Goal: Task Accomplishment & Management: Use online tool/utility

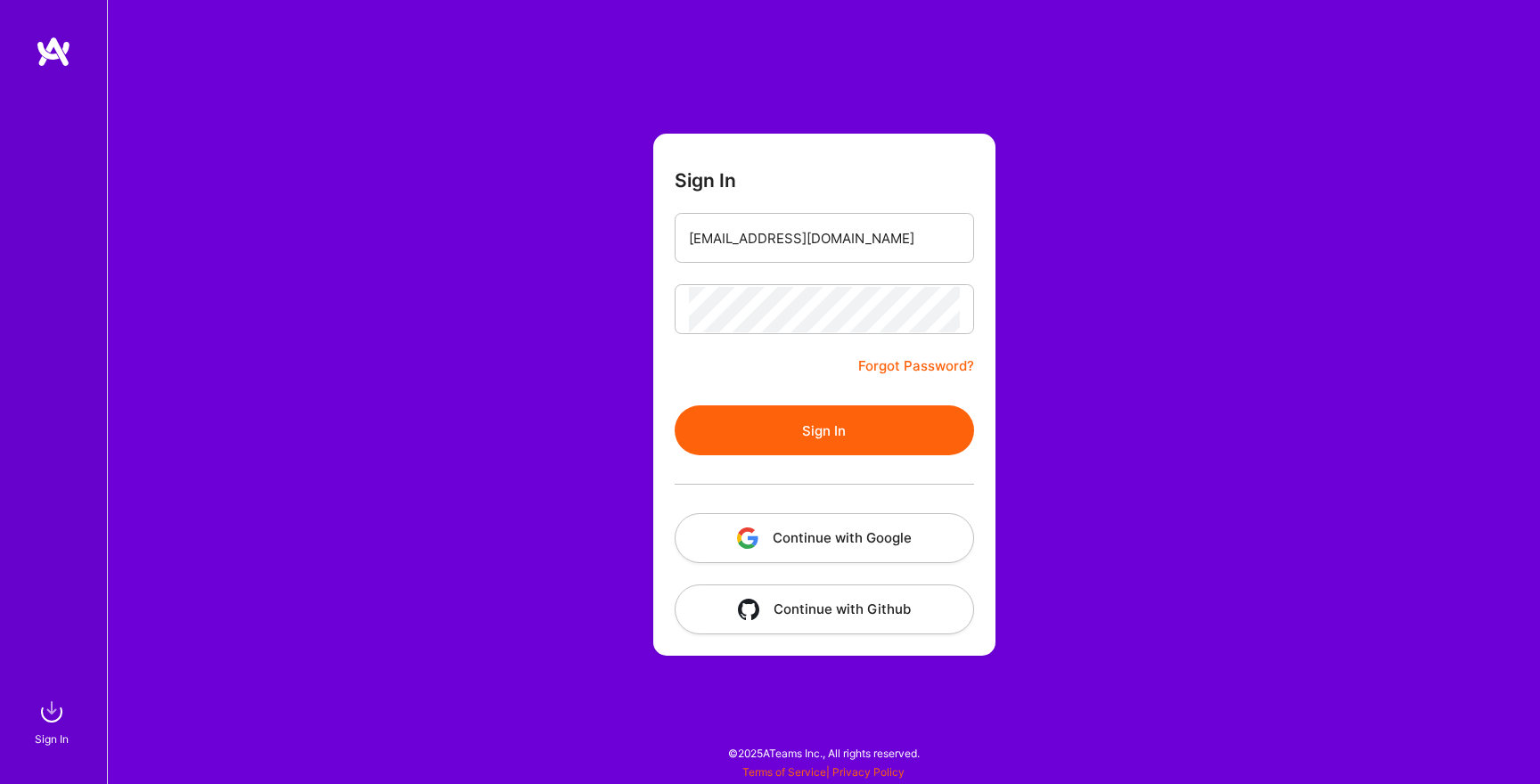
click at [826, 461] on div at bounding box center [825, 484] width 299 height 58
click at [849, 449] on button "Sign In" at bounding box center [825, 431] width 299 height 50
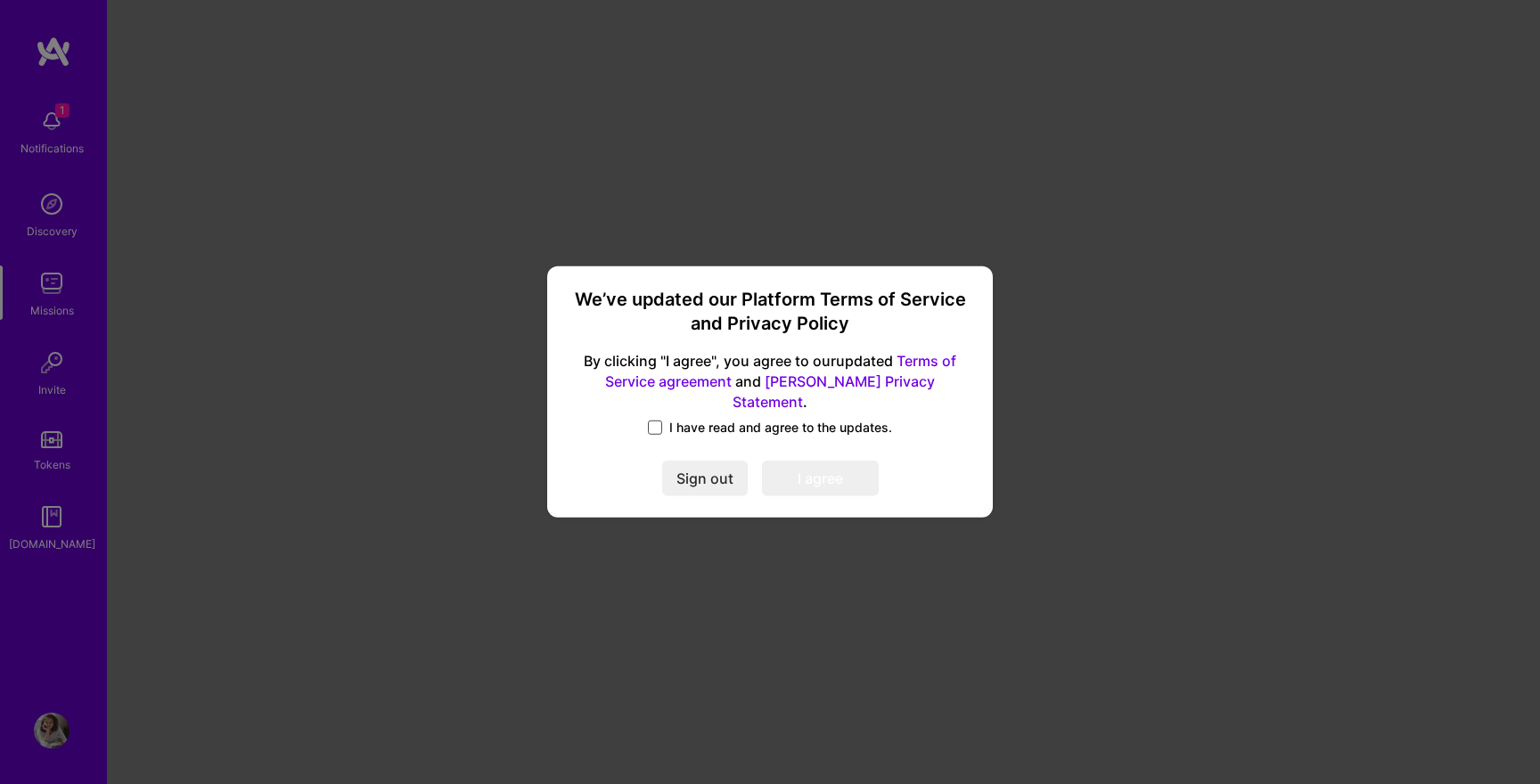
click at [657, 421] on span at bounding box center [656, 428] width 15 height 15
click at [0, 0] on input "I have read and agree to the updates." at bounding box center [0, 0] width 0 height 0
click at [801, 473] on button "I agree" at bounding box center [820, 479] width 117 height 36
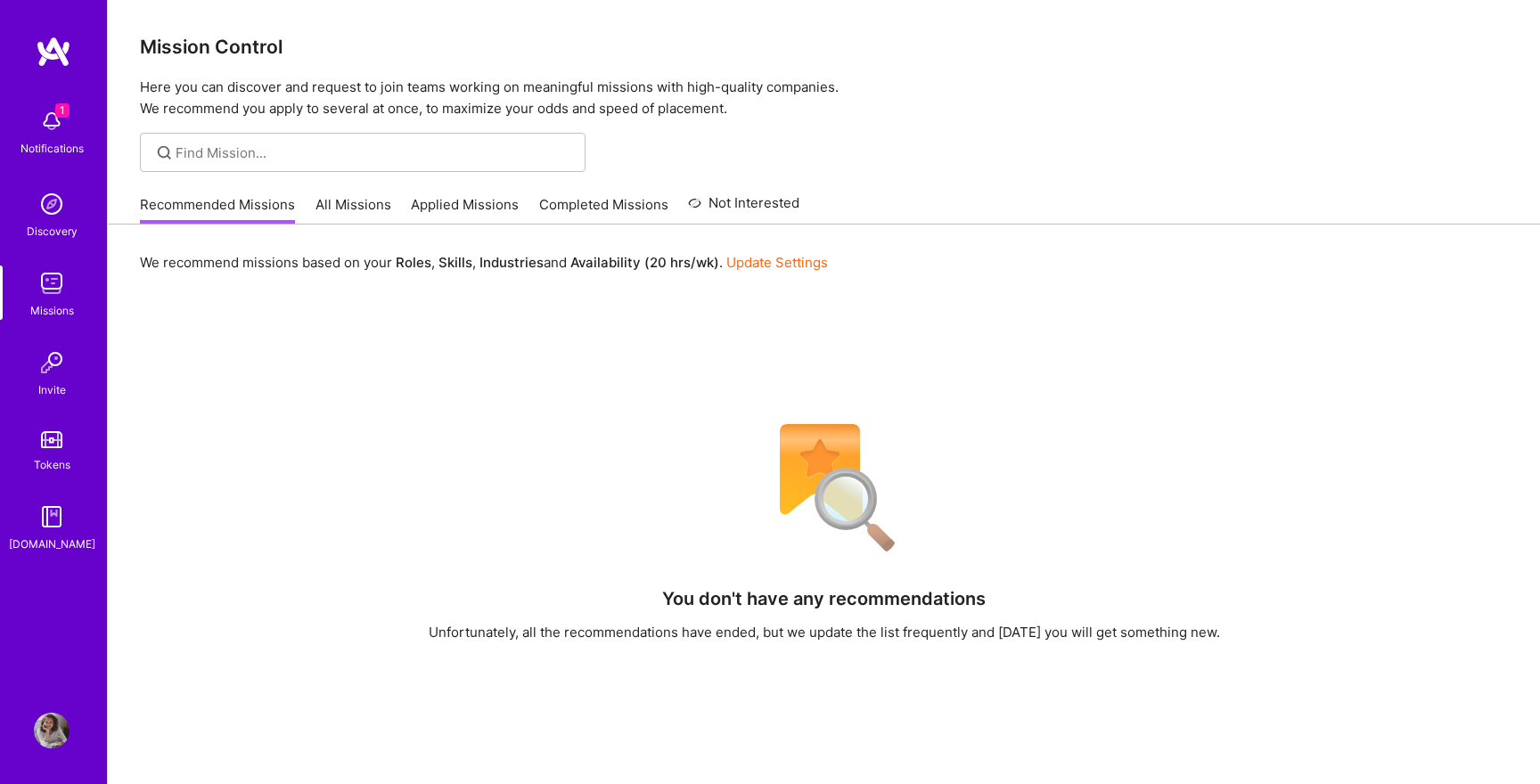
click at [65, 124] on img at bounding box center [51, 121] width 36 height 36
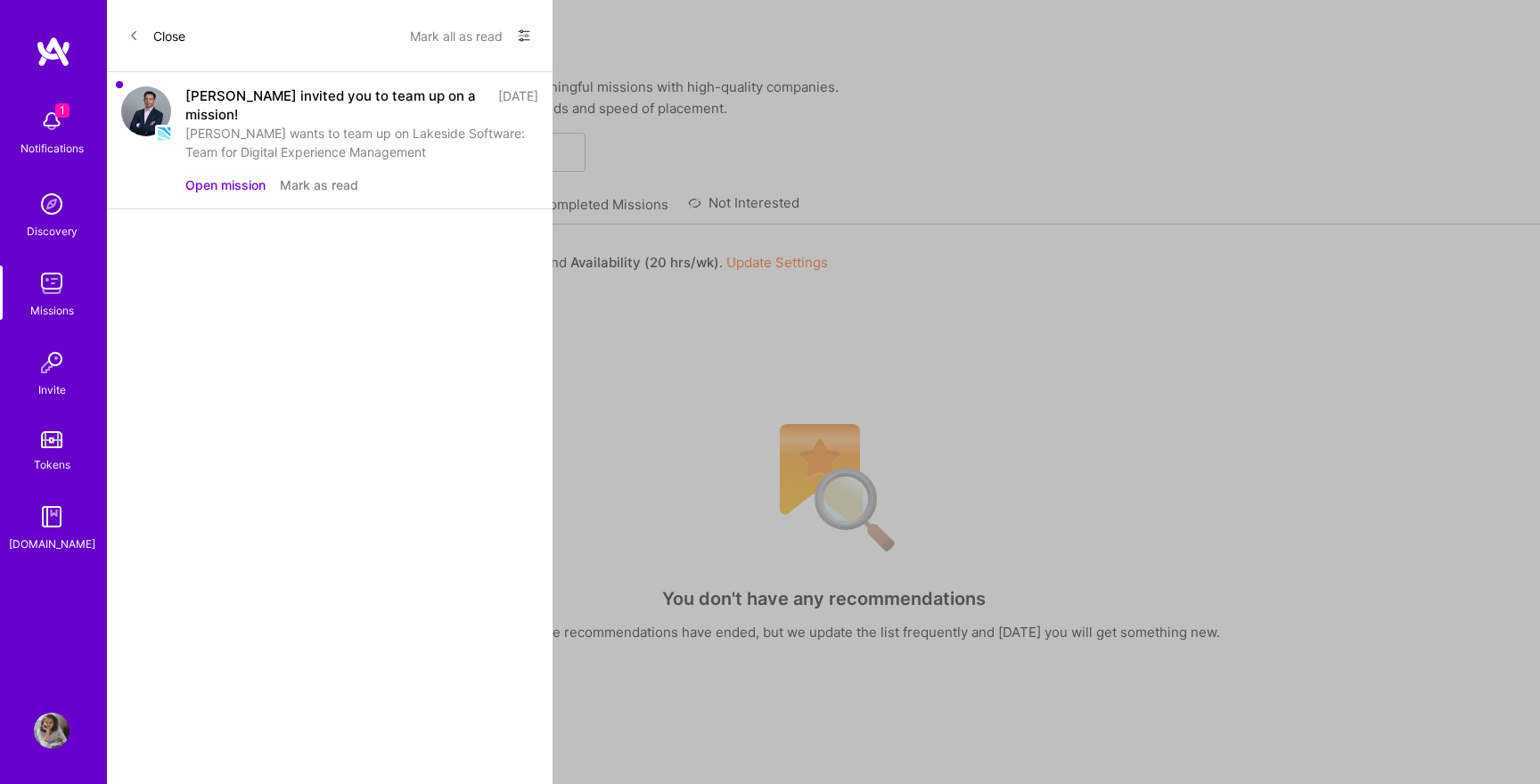
click at [239, 188] on button "Open mission" at bounding box center [225, 185] width 80 height 18
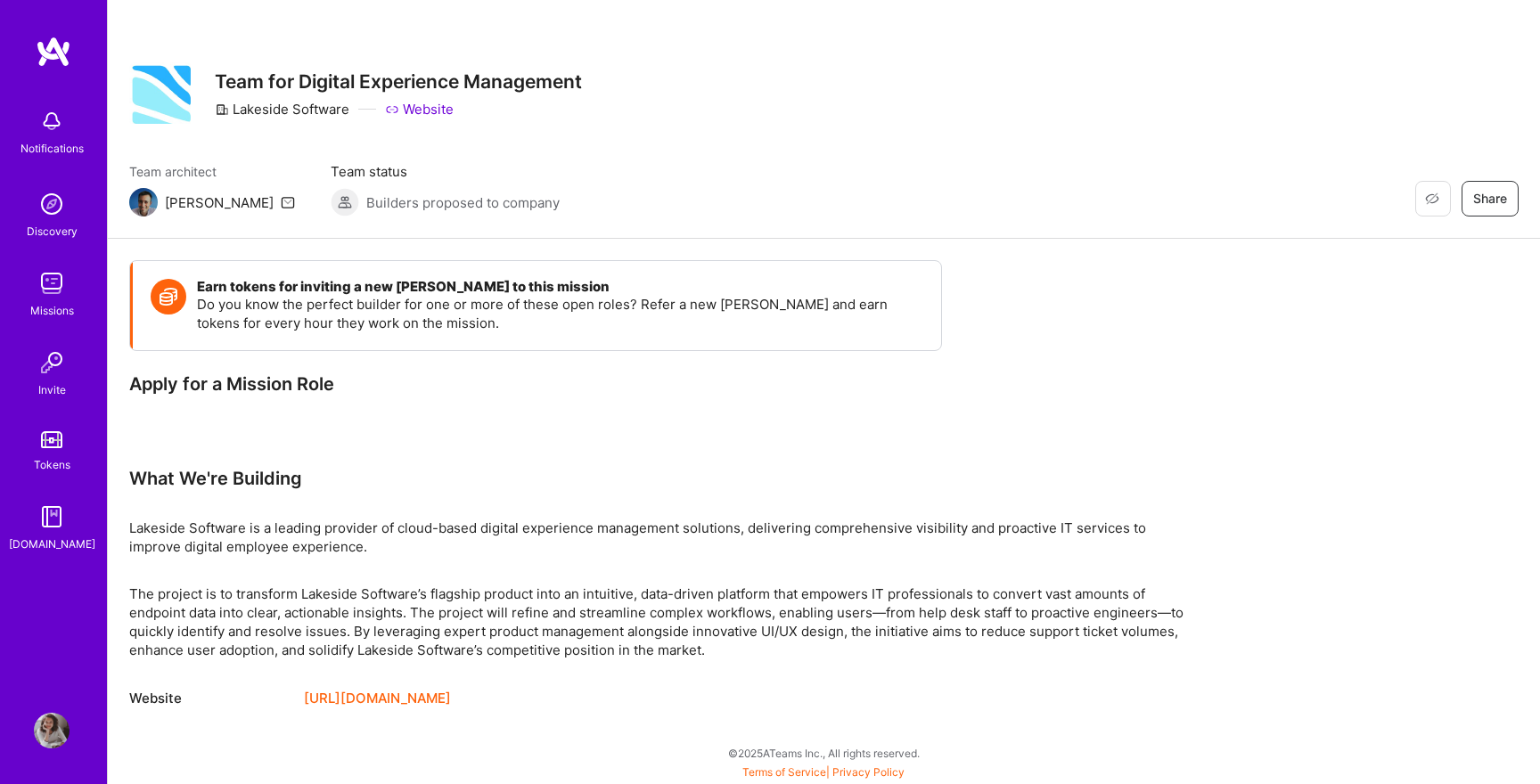
click at [47, 119] on img at bounding box center [51, 121] width 36 height 36
click at [47, 211] on img at bounding box center [51, 204] width 36 height 36
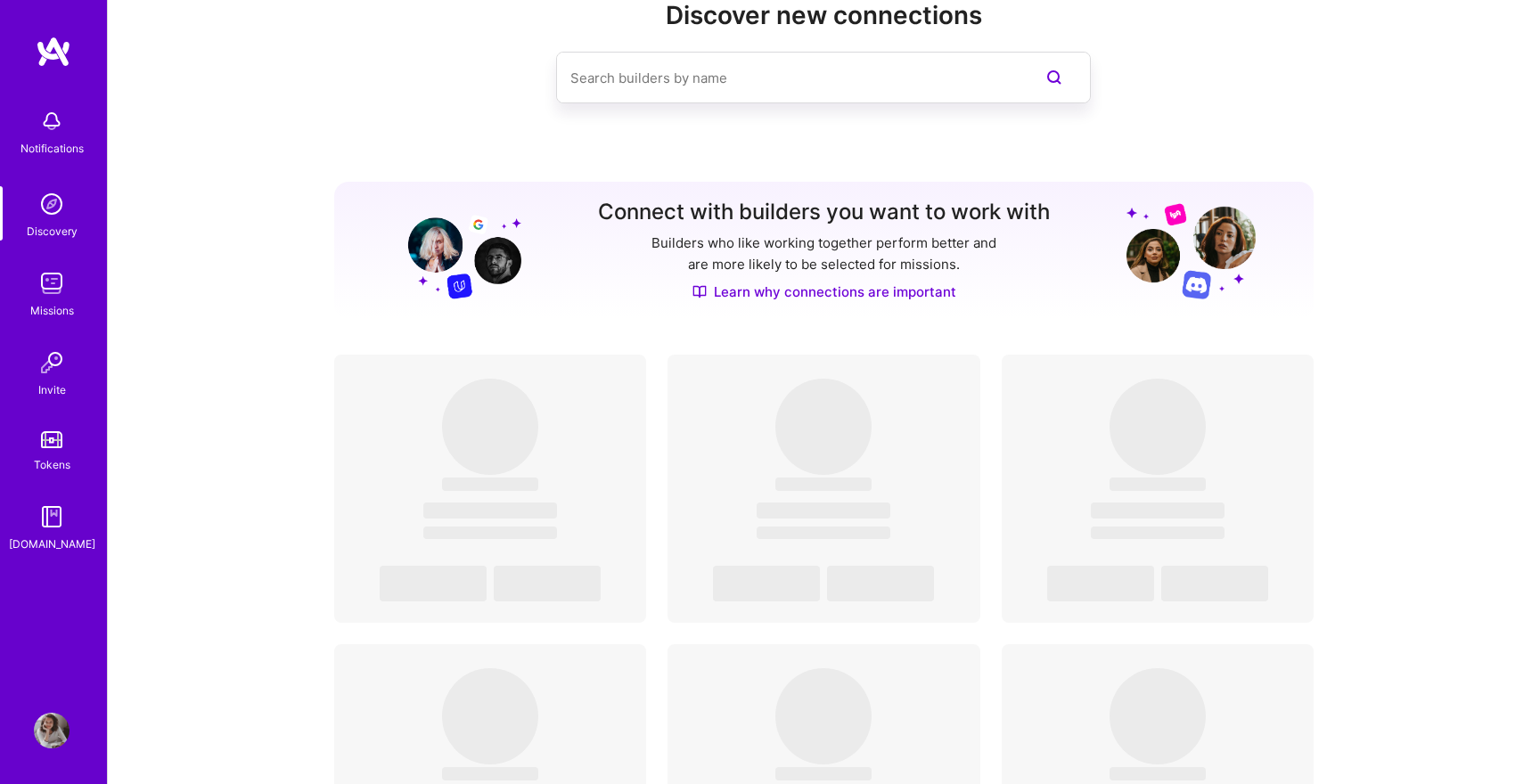
scroll to position [62, 0]
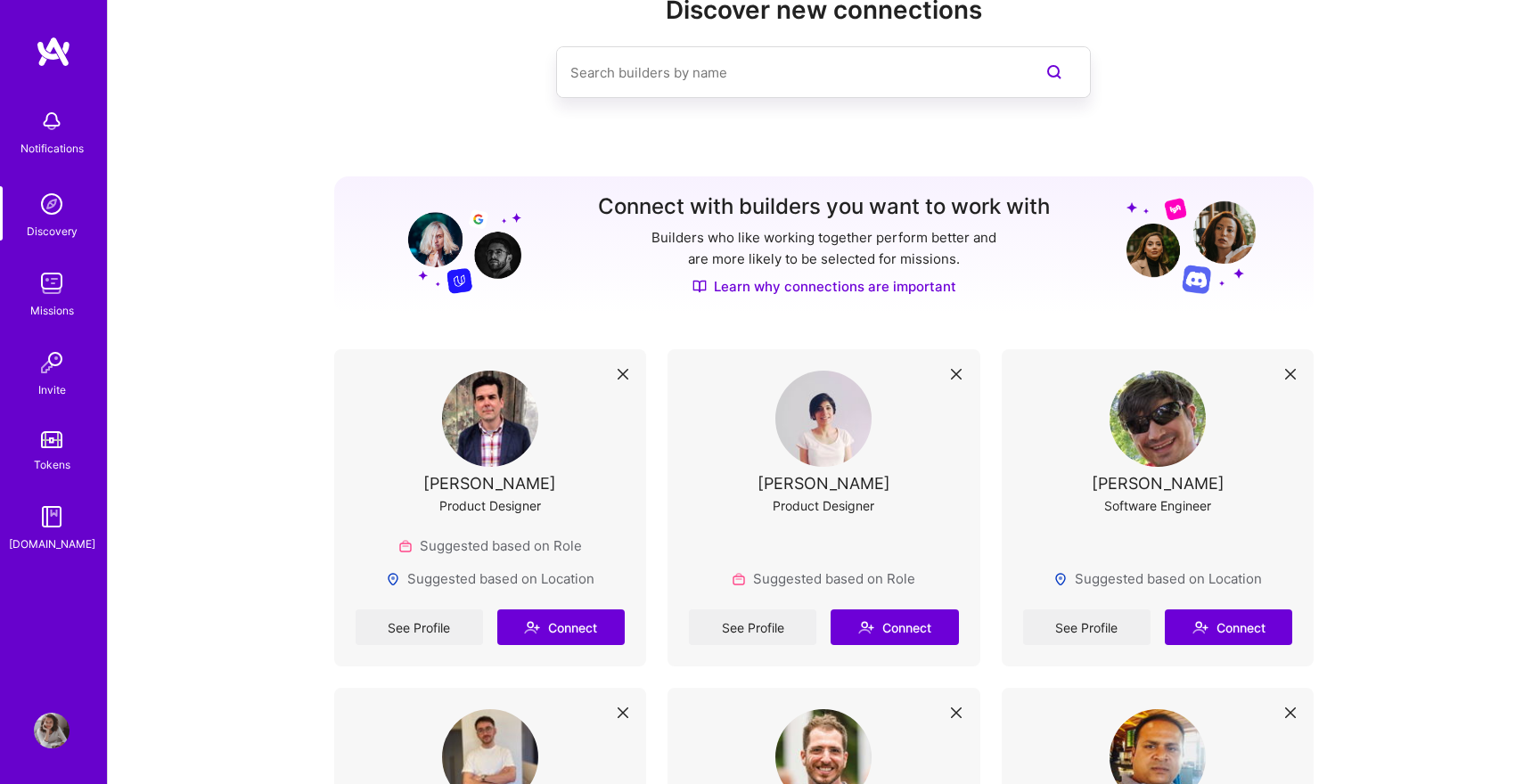
click at [55, 279] on img at bounding box center [51, 283] width 36 height 36
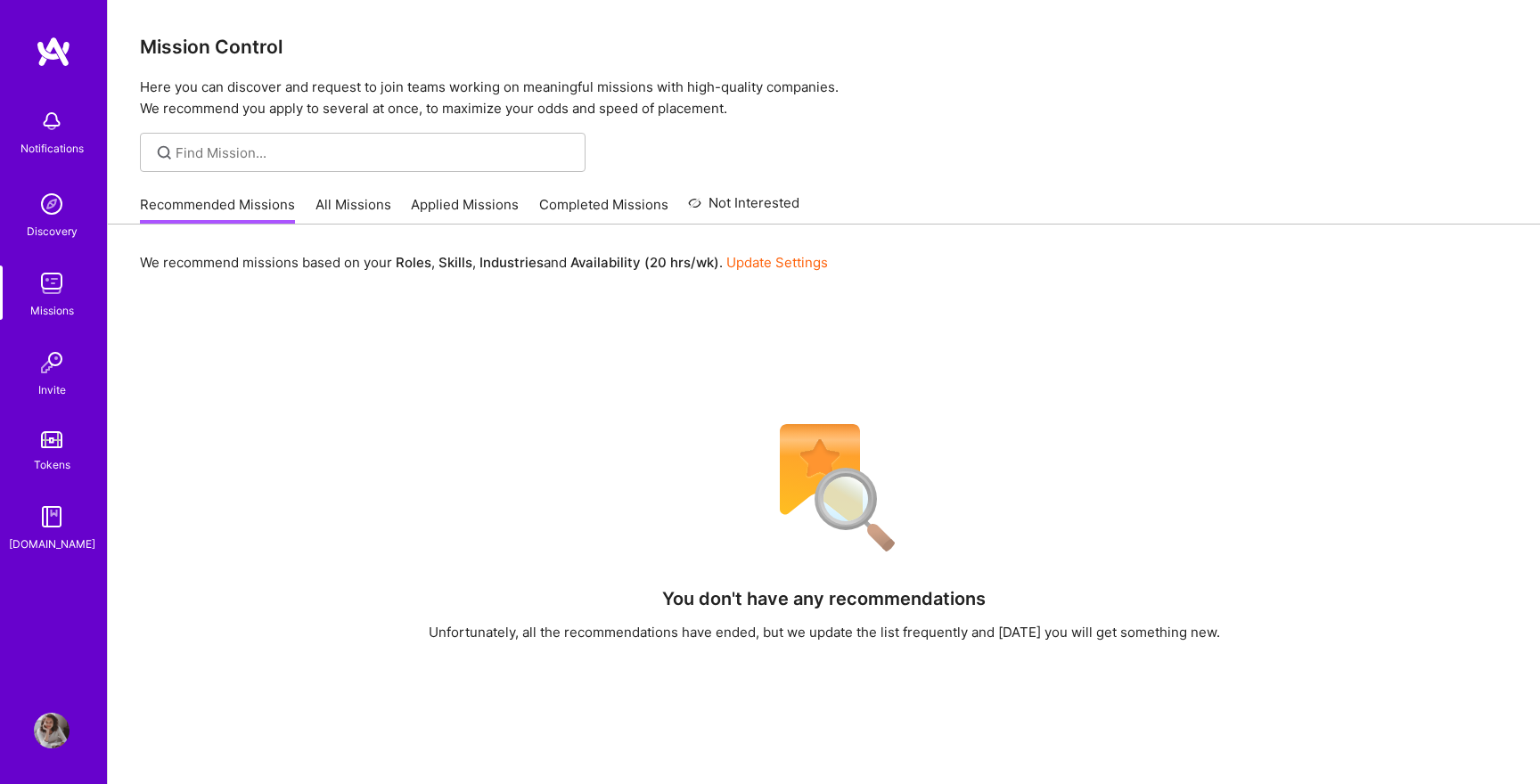
click at [339, 223] on link "All Missions" at bounding box center [354, 210] width 75 height 29
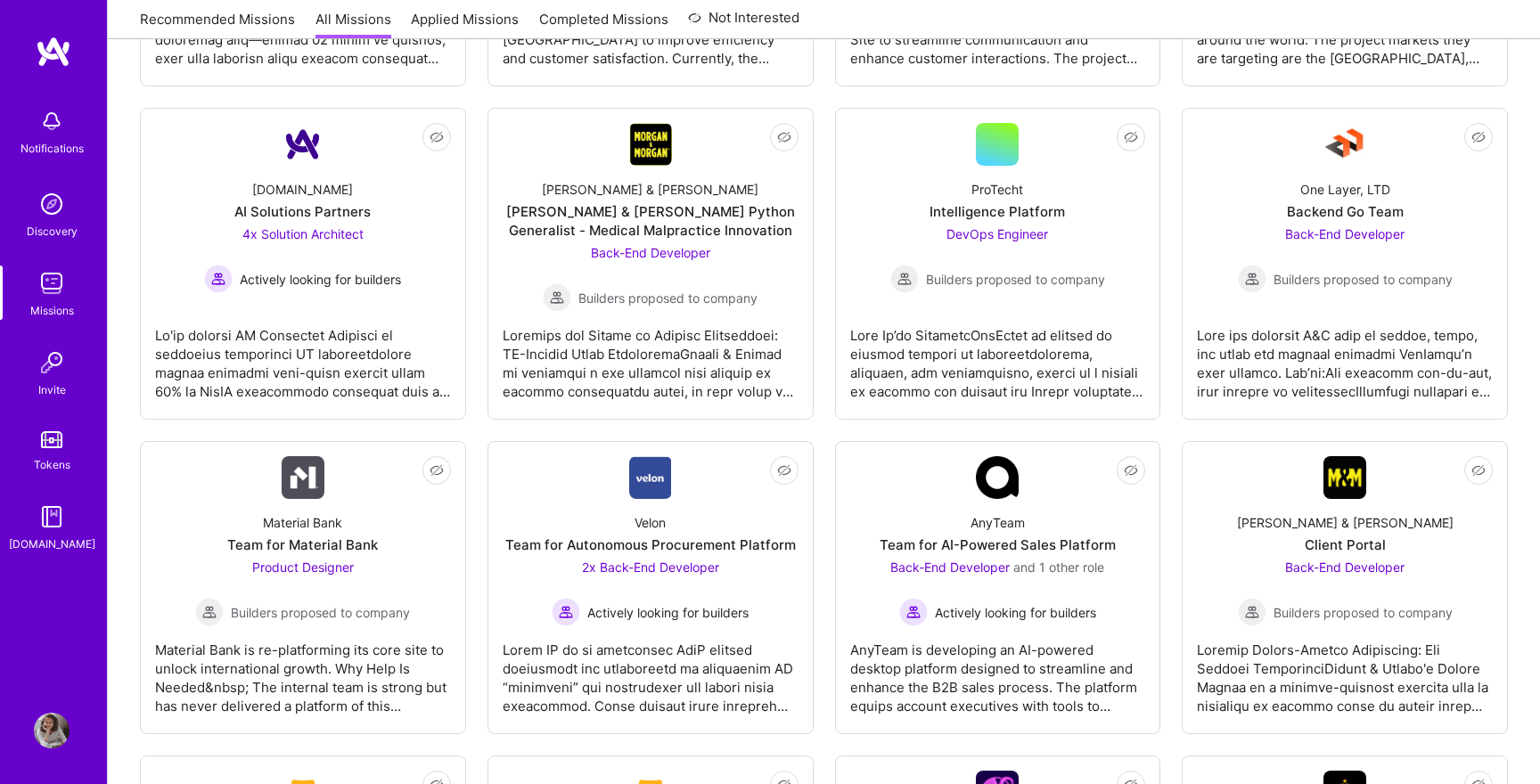
scroll to position [3328, 0]
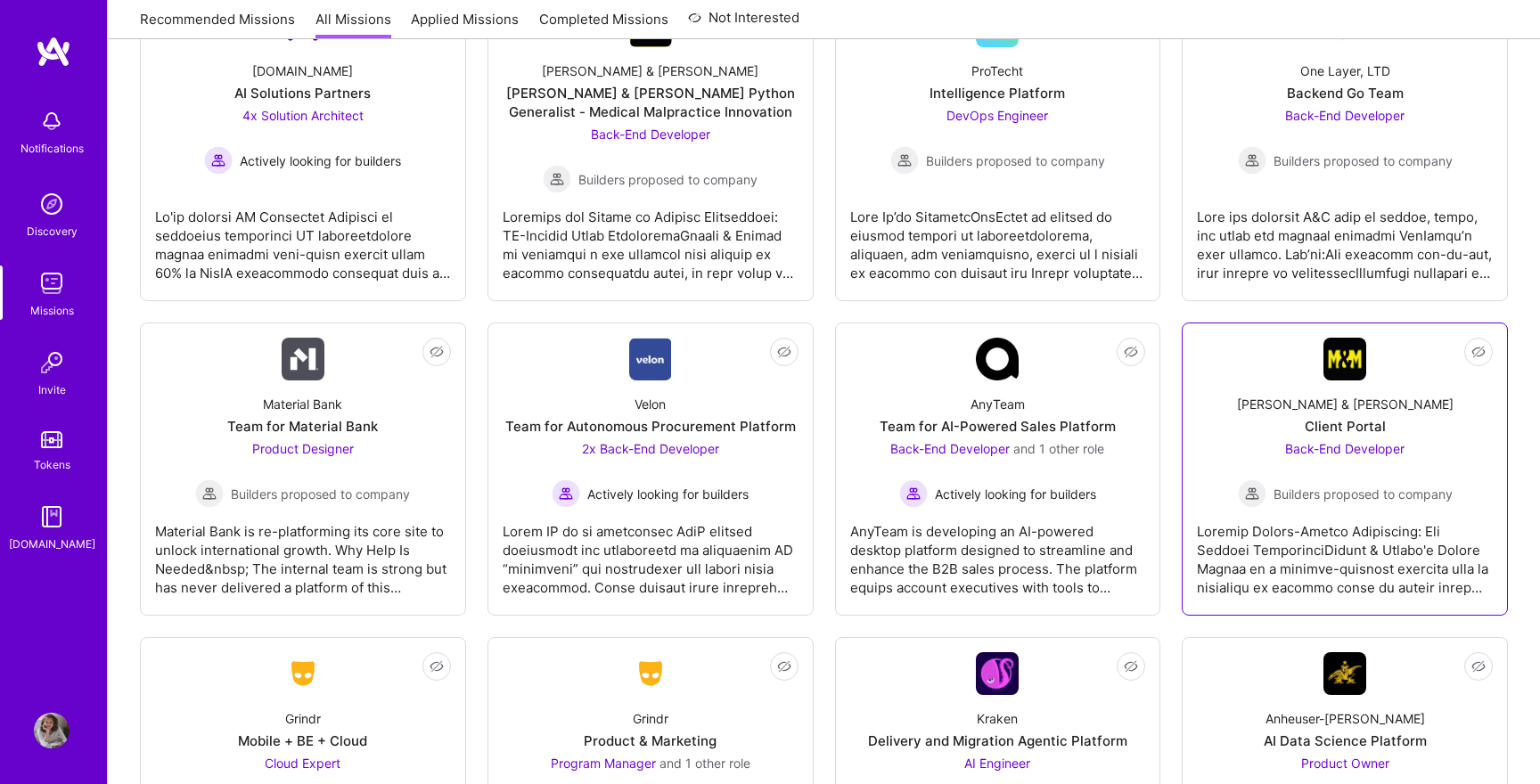
click at [1298, 537] on div at bounding box center [1344, 552] width 296 height 89
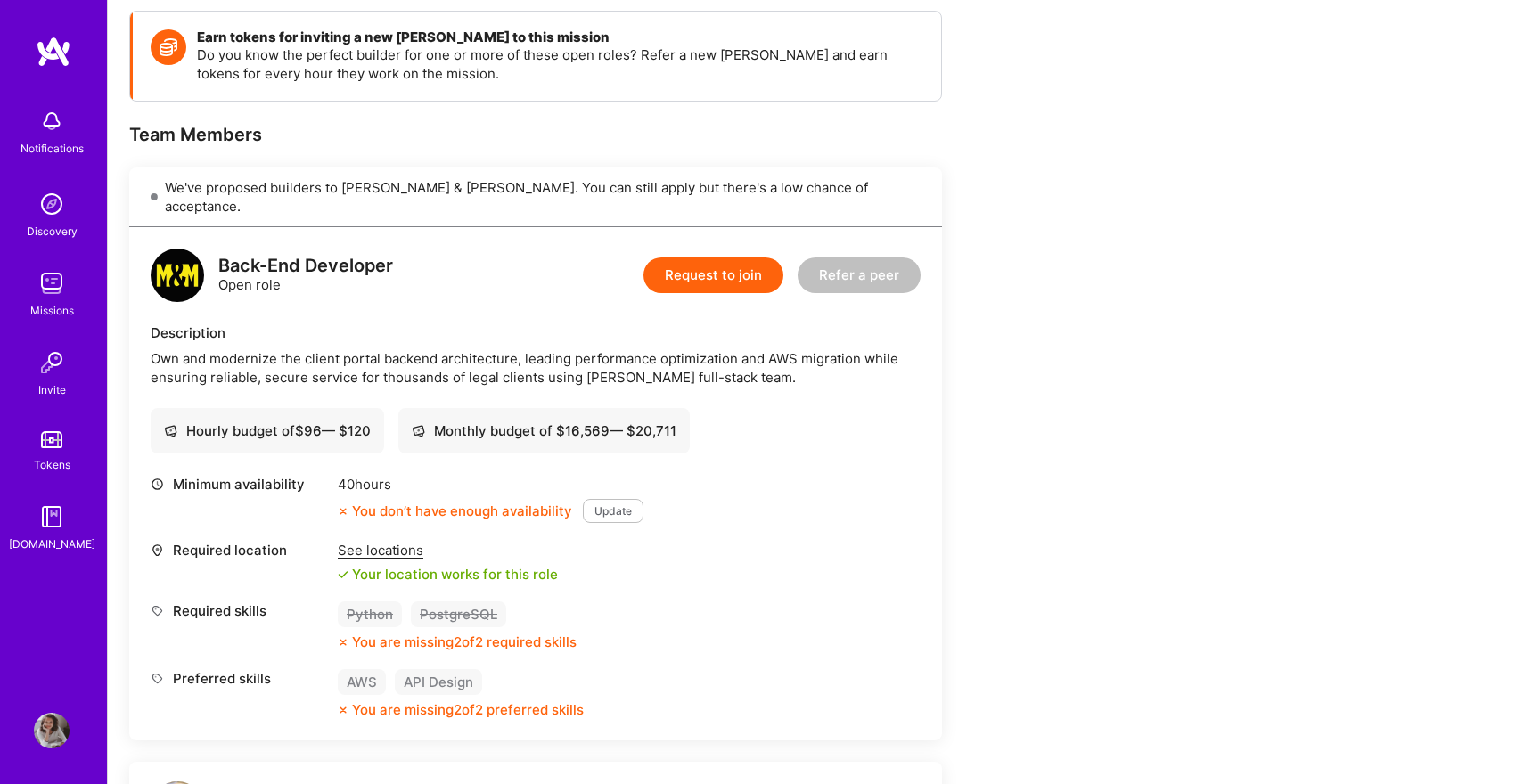
scroll to position [252, 0]
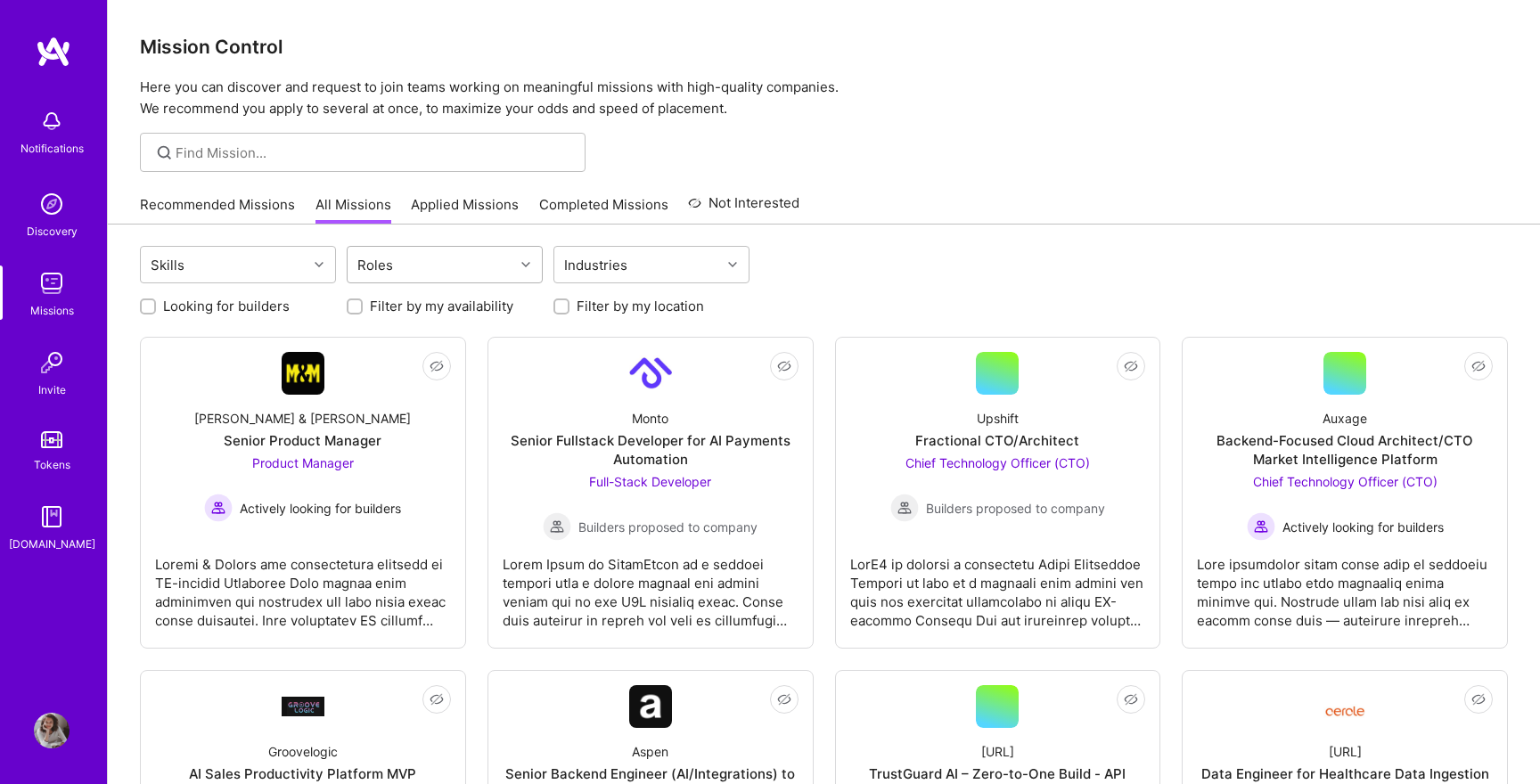
click at [407, 264] on div "Roles" at bounding box center [430, 264] width 166 height 36
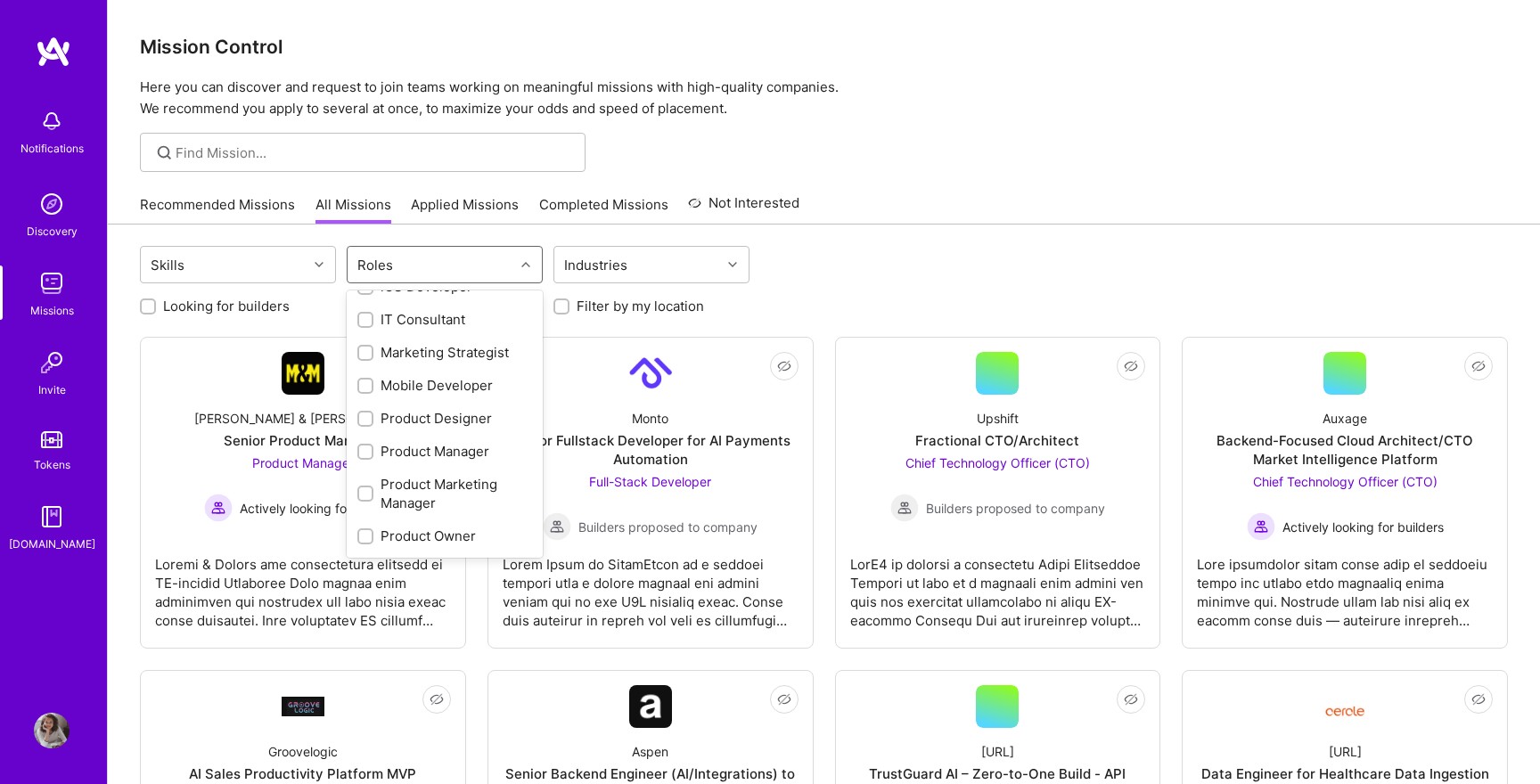
scroll to position [590, 0]
click at [364, 412] on input "checkbox" at bounding box center [367, 418] width 13 height 13
checkbox input "true"
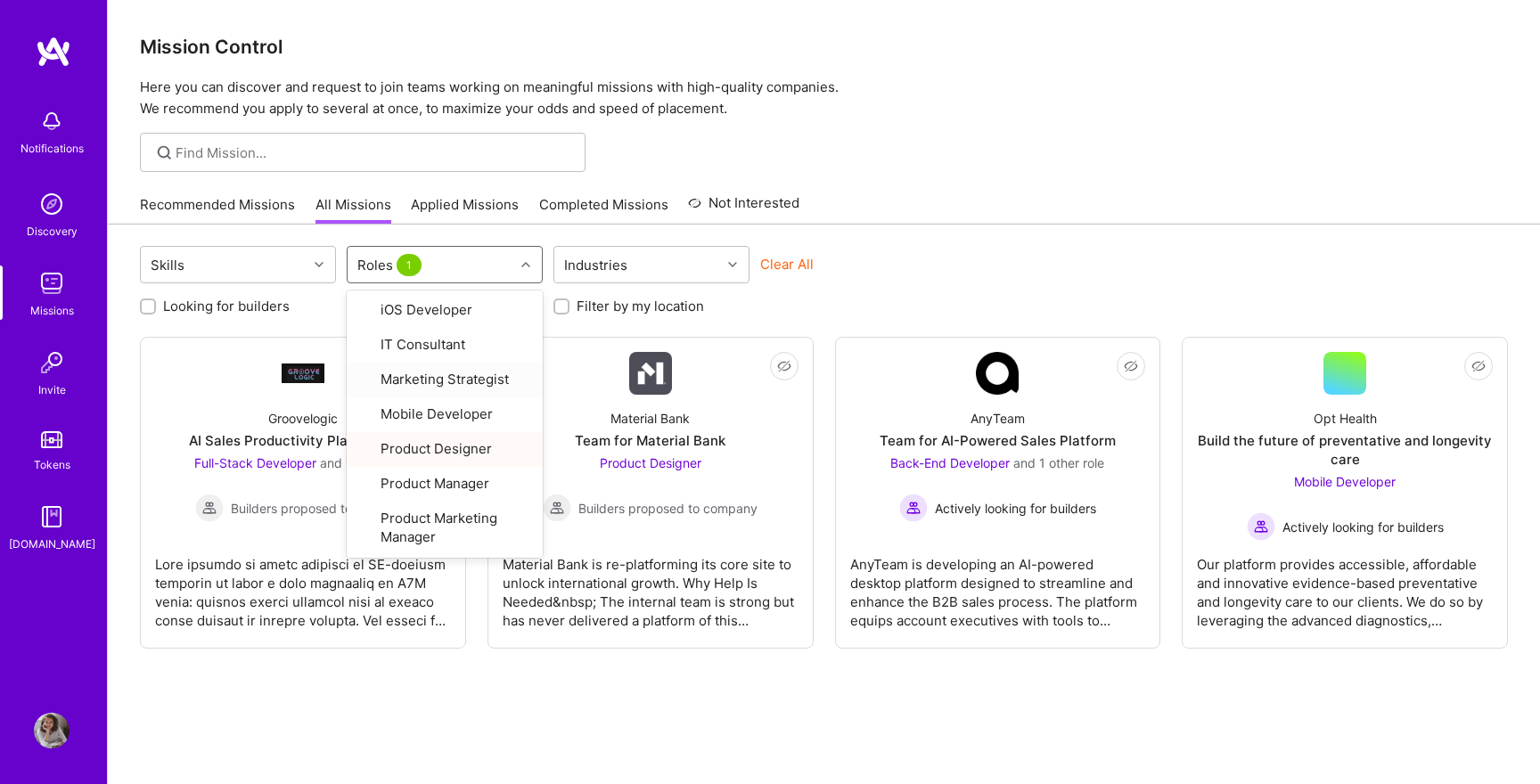
click at [933, 264] on div "Clear All" at bounding box center [859, 272] width 197 height 33
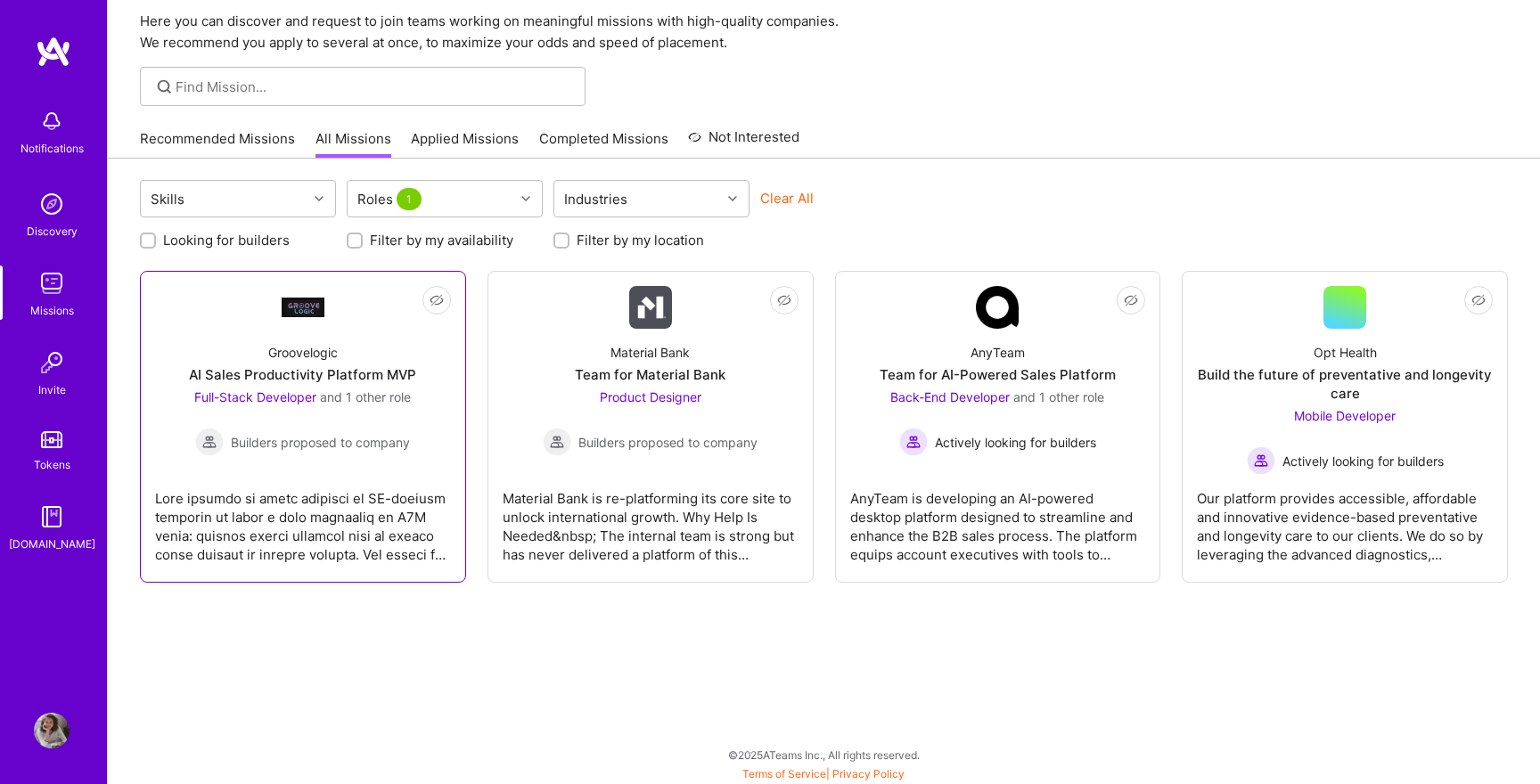
scroll to position [68, 0]
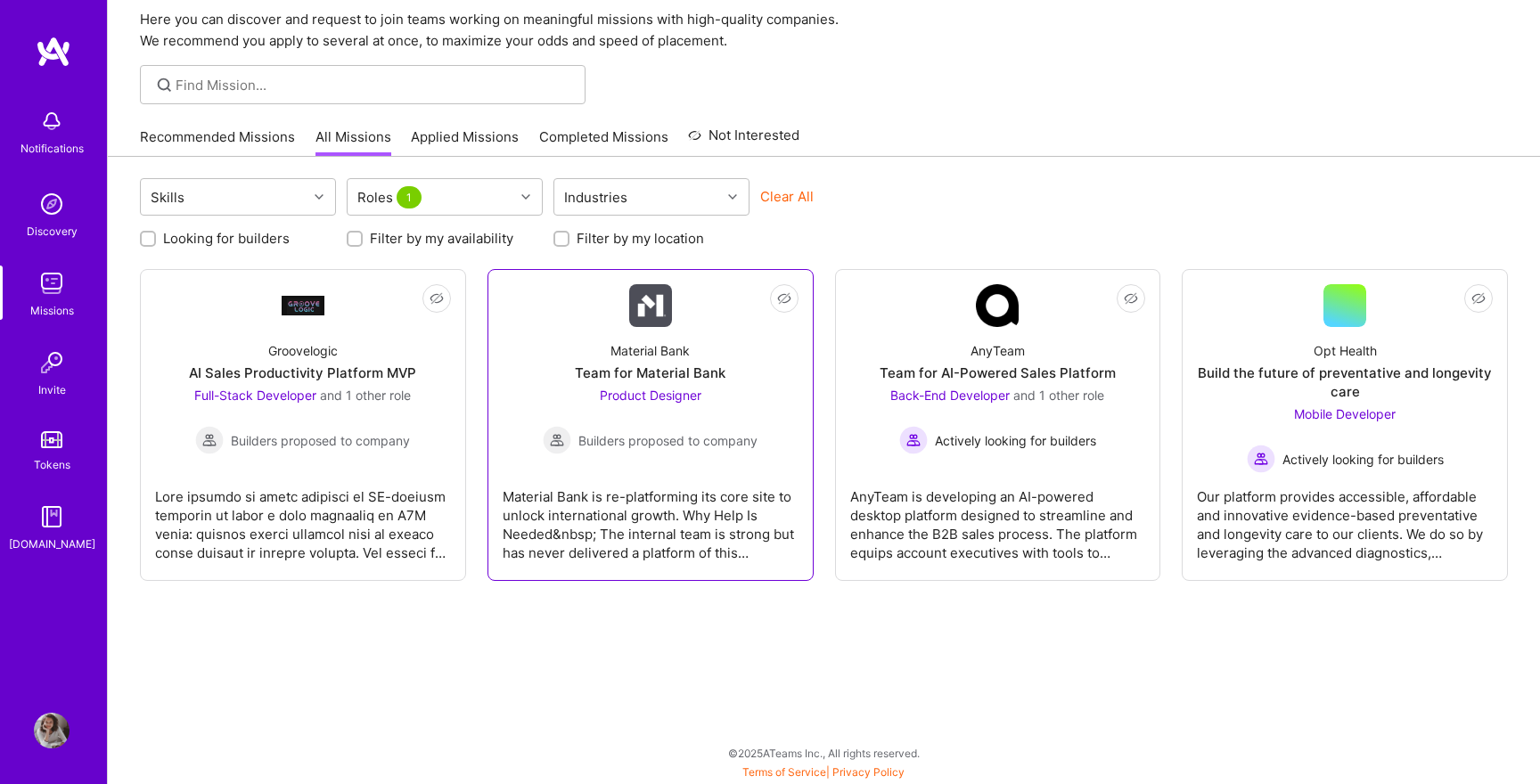
click at [644, 478] on div "Material Bank is re-platforming its core site to unlock international growth. W…" at bounding box center [650, 517] width 296 height 89
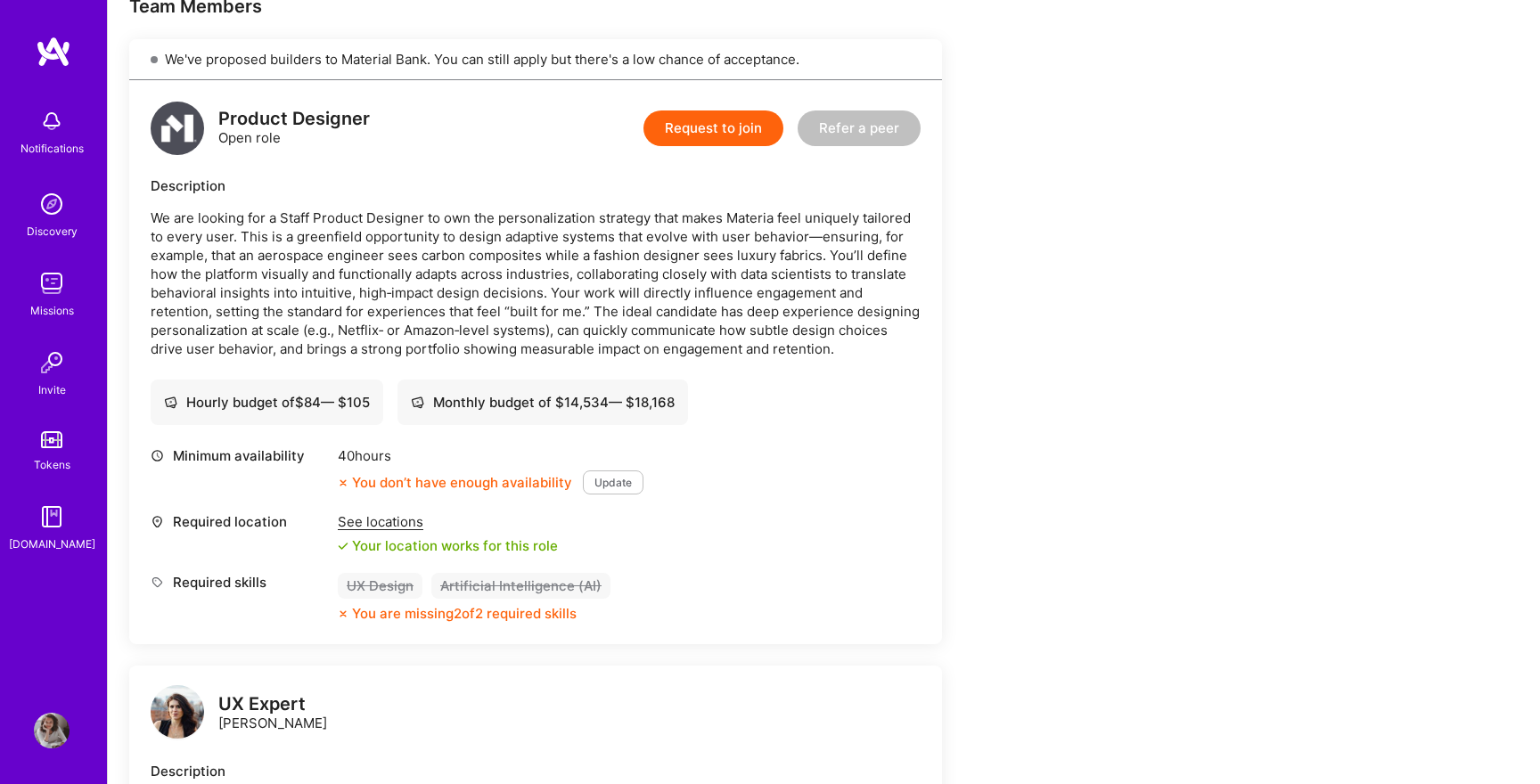
scroll to position [396, 0]
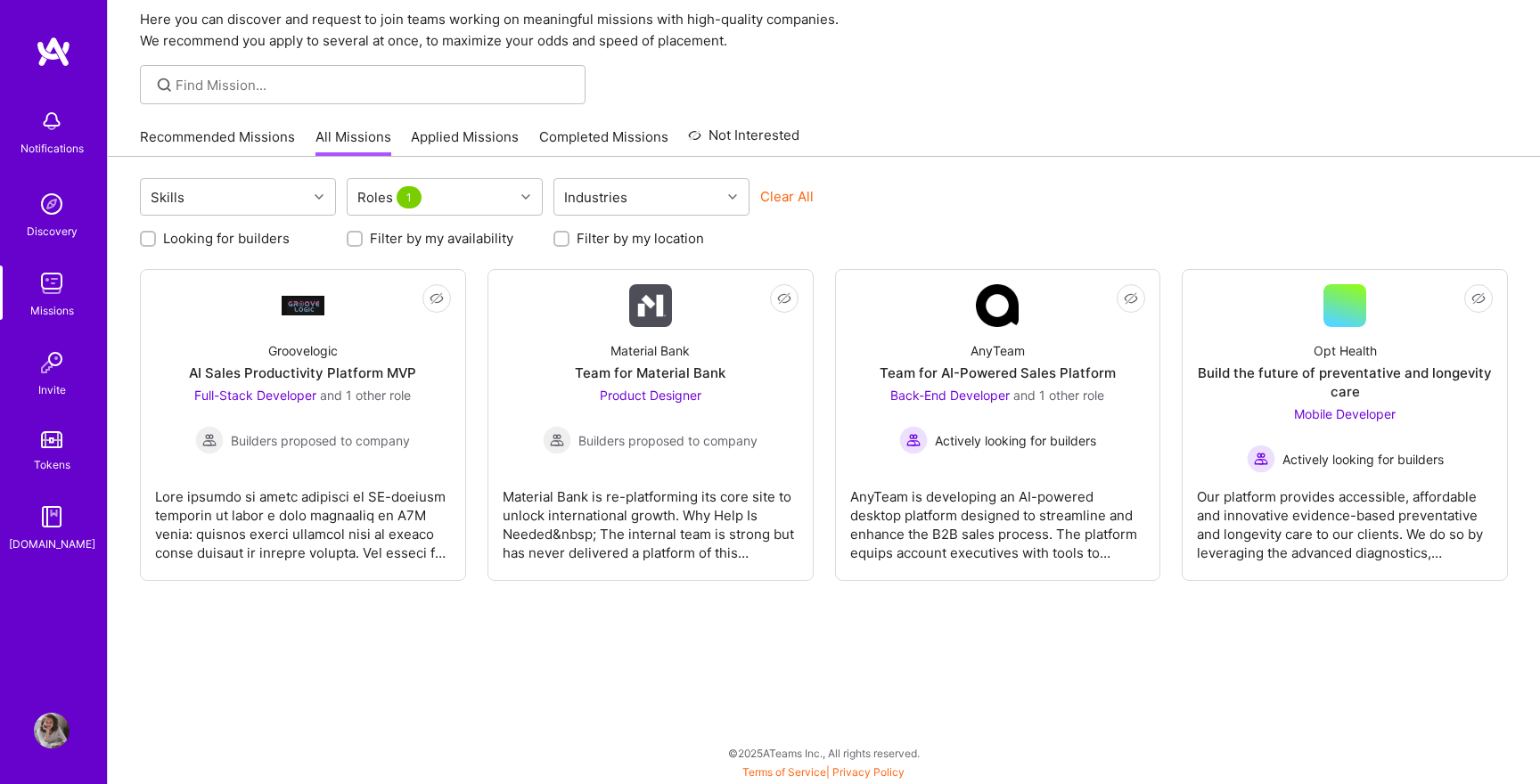
scroll to position [68, 0]
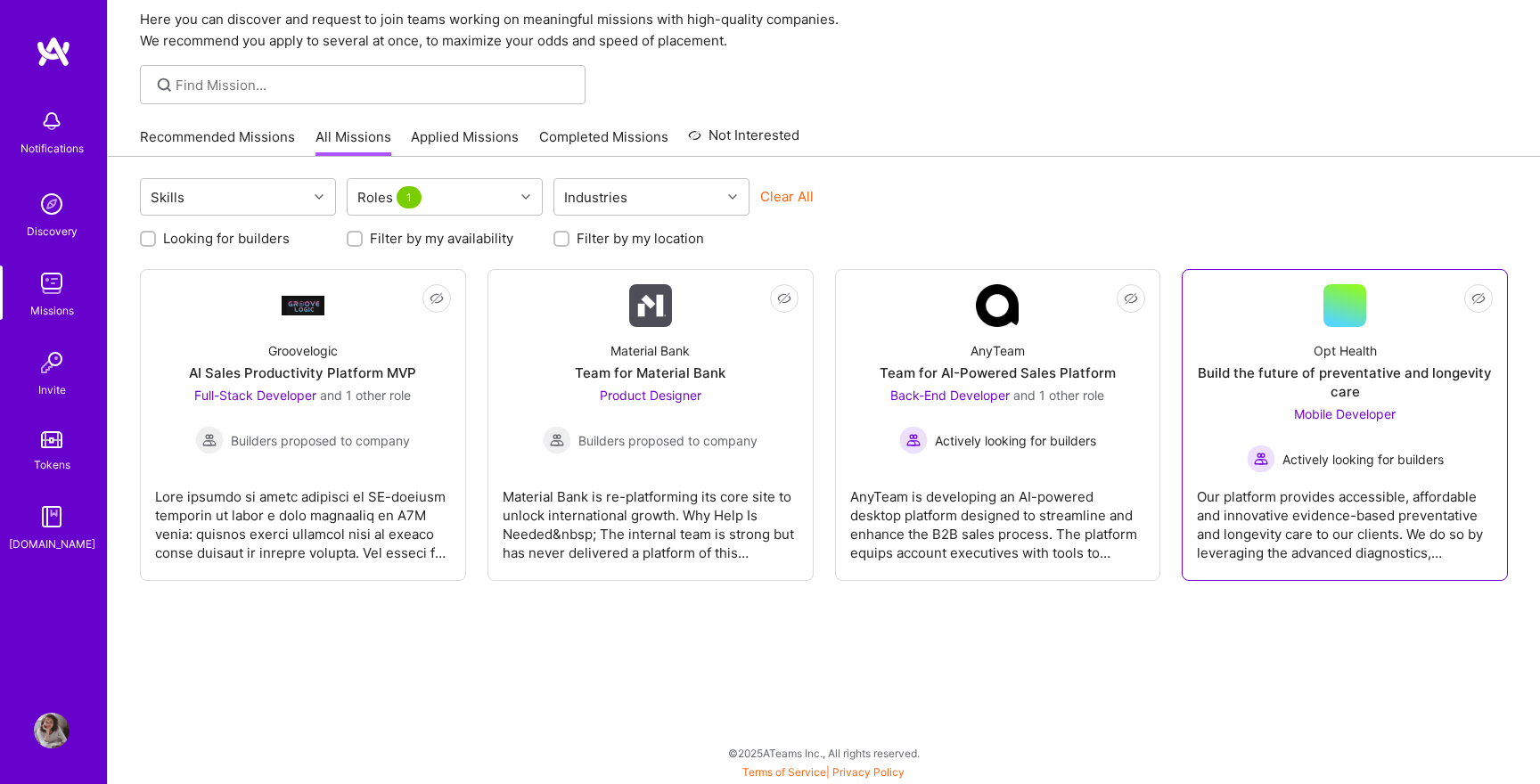
click at [1385, 476] on div "Our platform provides accessible, affordable and innovative evidence-based prev…" at bounding box center [1344, 517] width 296 height 89
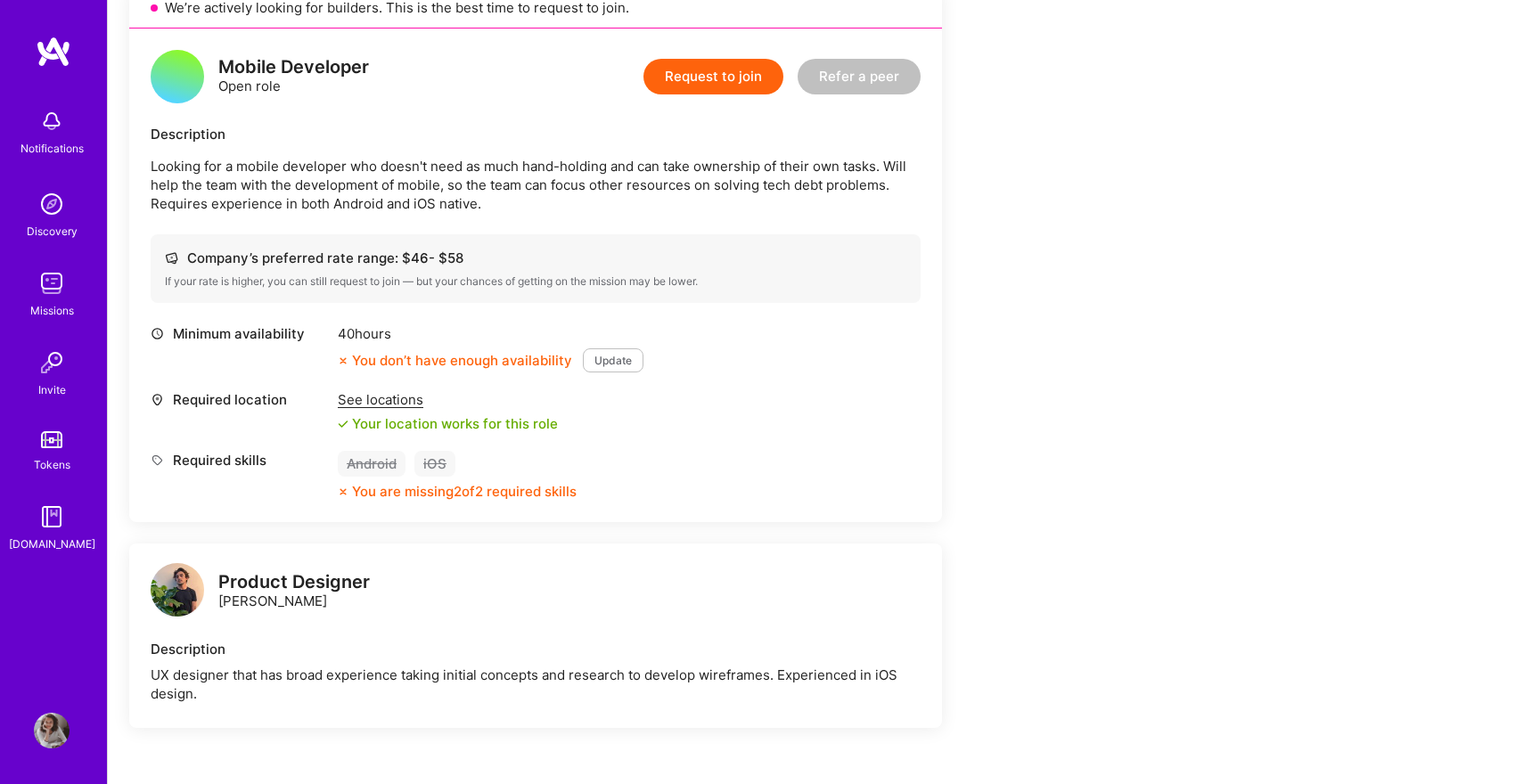
scroll to position [567, 0]
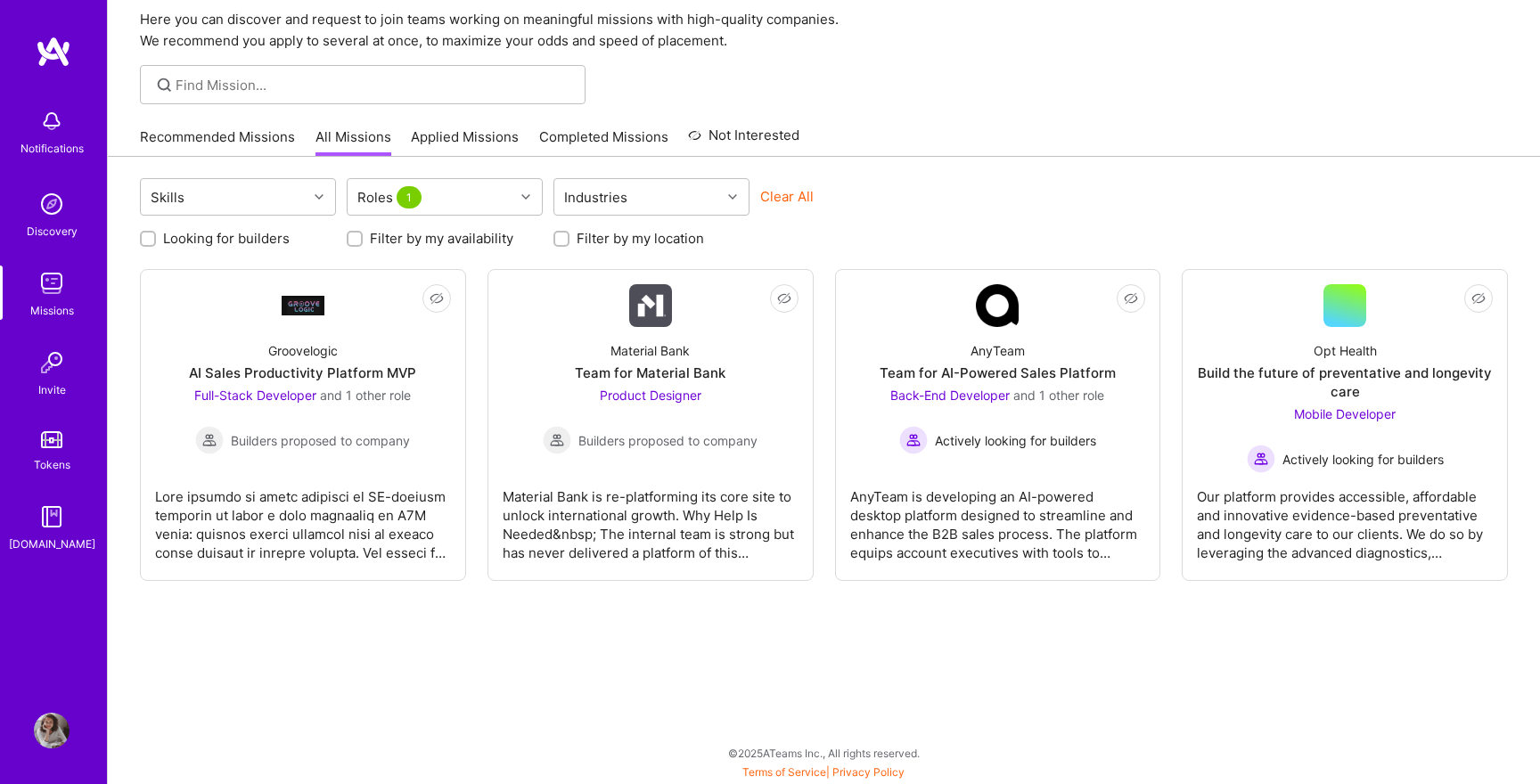
scroll to position [68, 0]
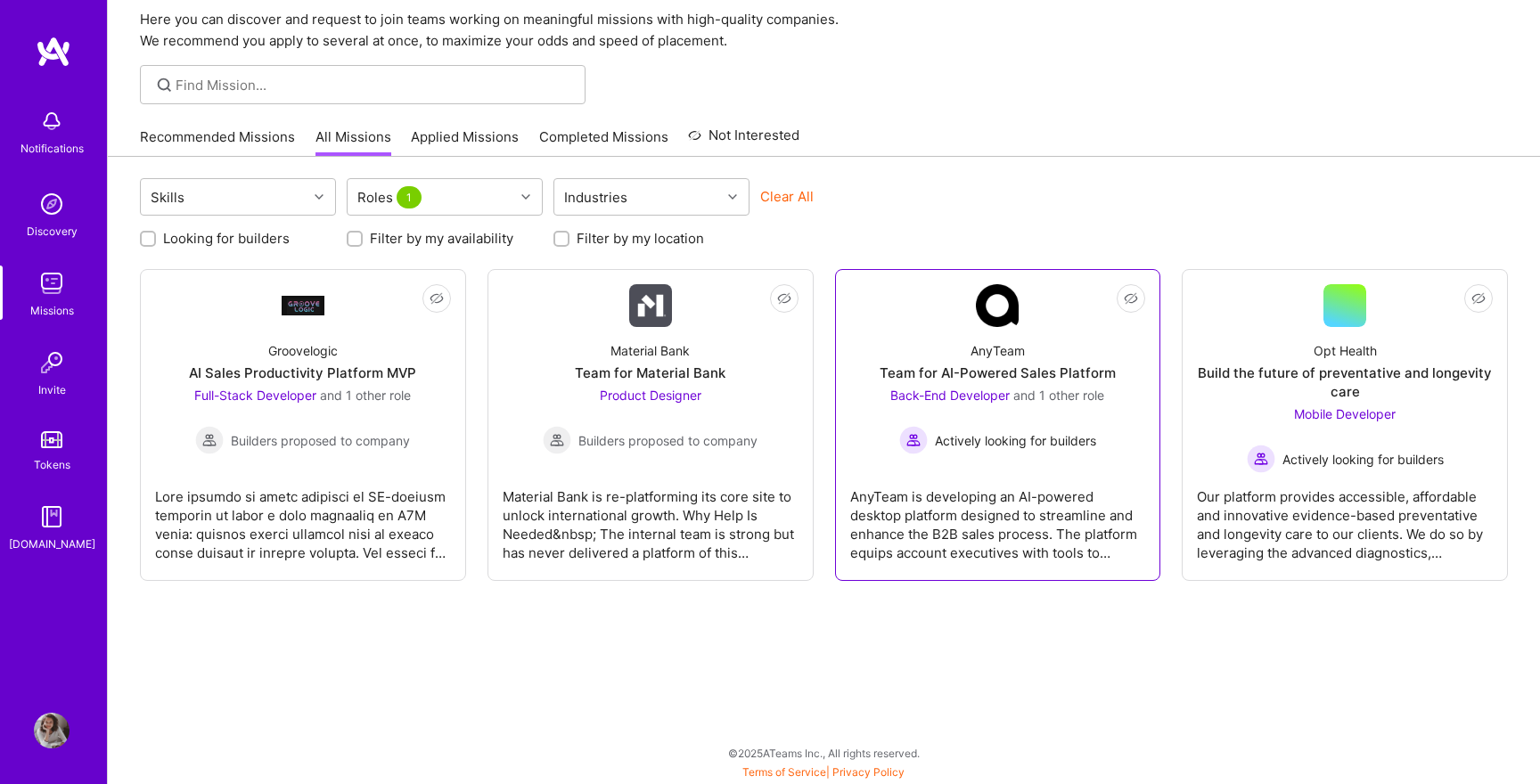
click at [961, 487] on div "AnyTeam is developing an AI-powered desktop platform designed to streamline and…" at bounding box center [998, 517] width 296 height 89
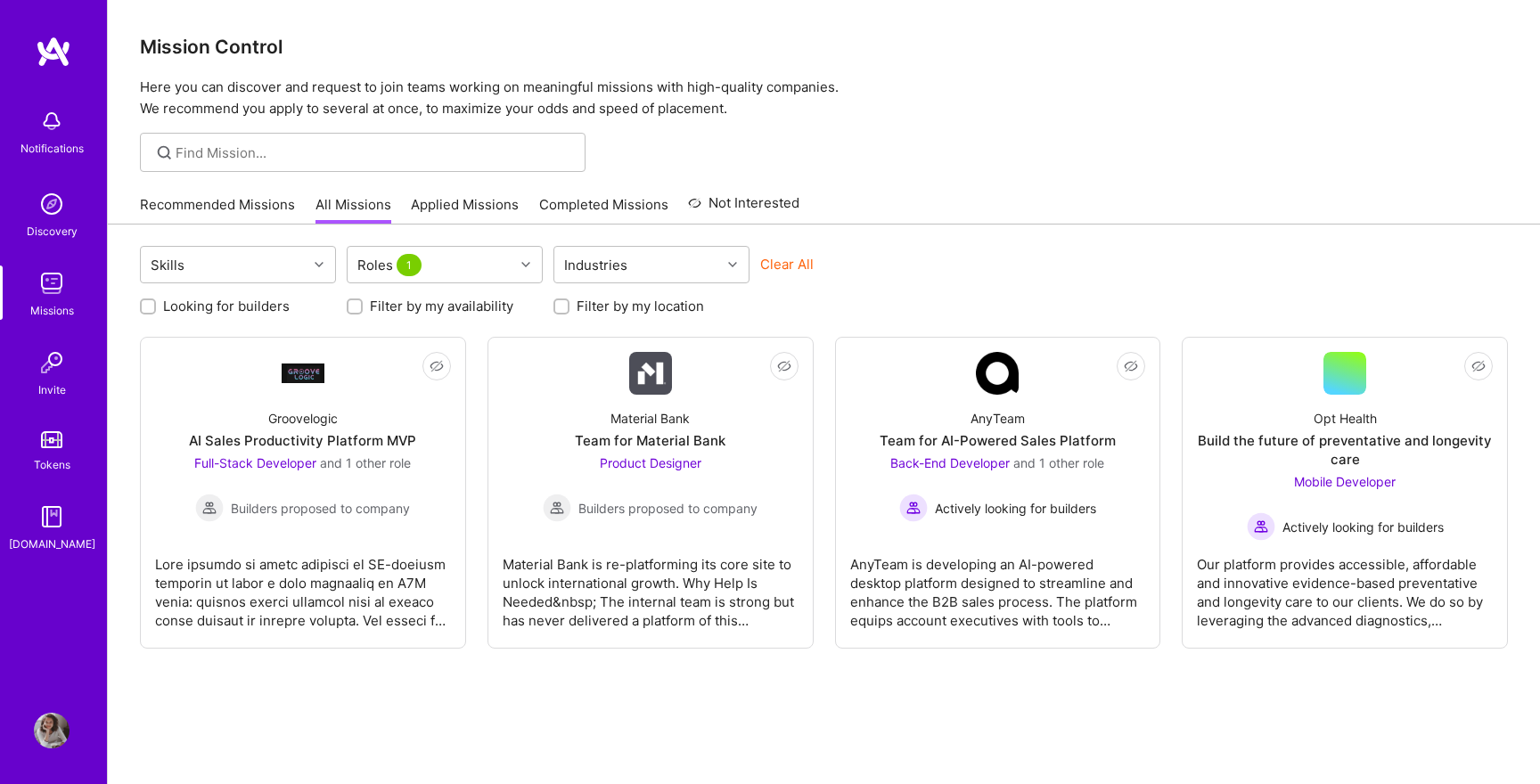
click at [50, 720] on img at bounding box center [51, 730] width 36 height 36
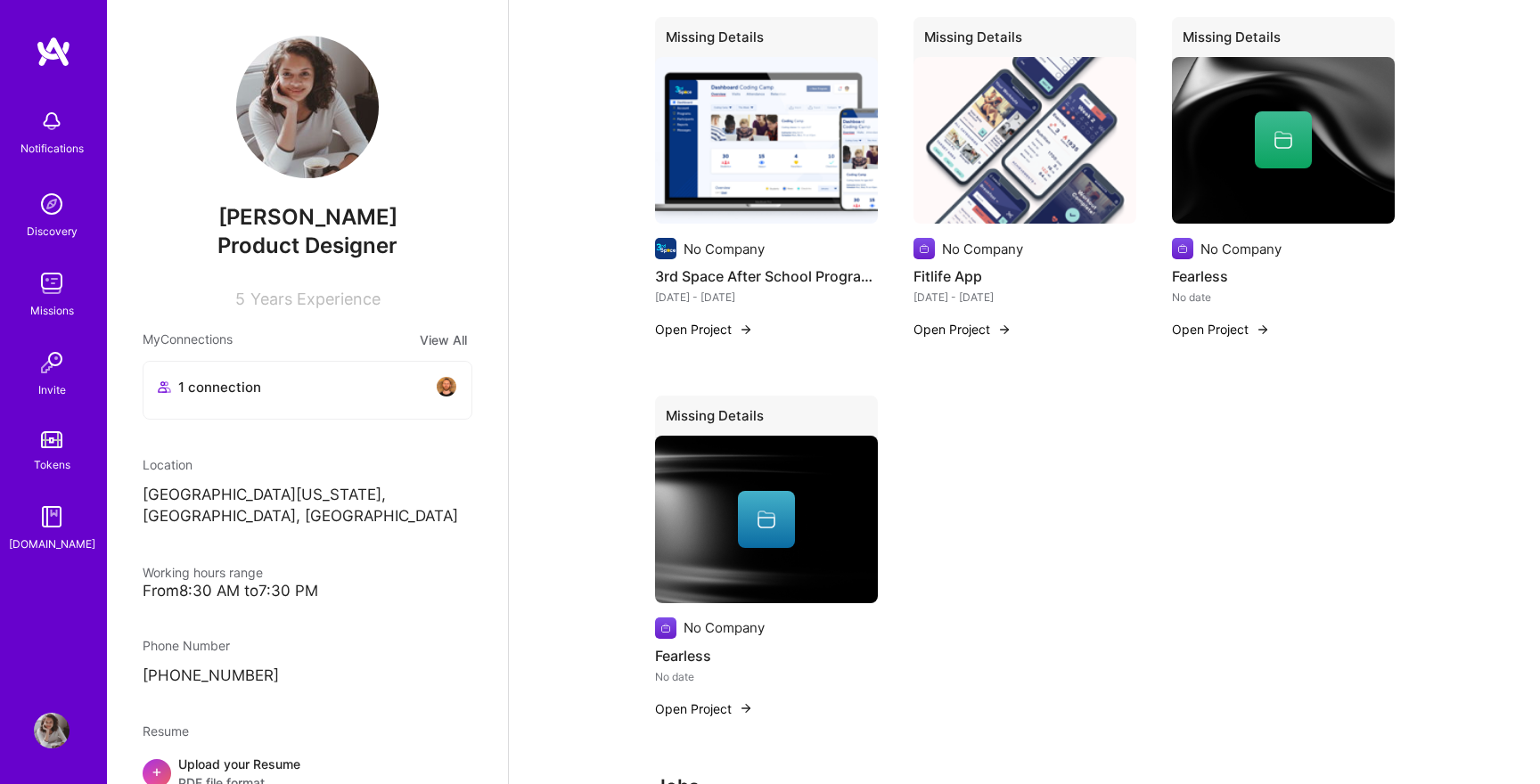
click at [302, 498] on p "[GEOGRAPHIC_DATA][US_STATE], [GEOGRAPHIC_DATA], [GEOGRAPHIC_DATA]" at bounding box center [307, 506] width 330 height 43
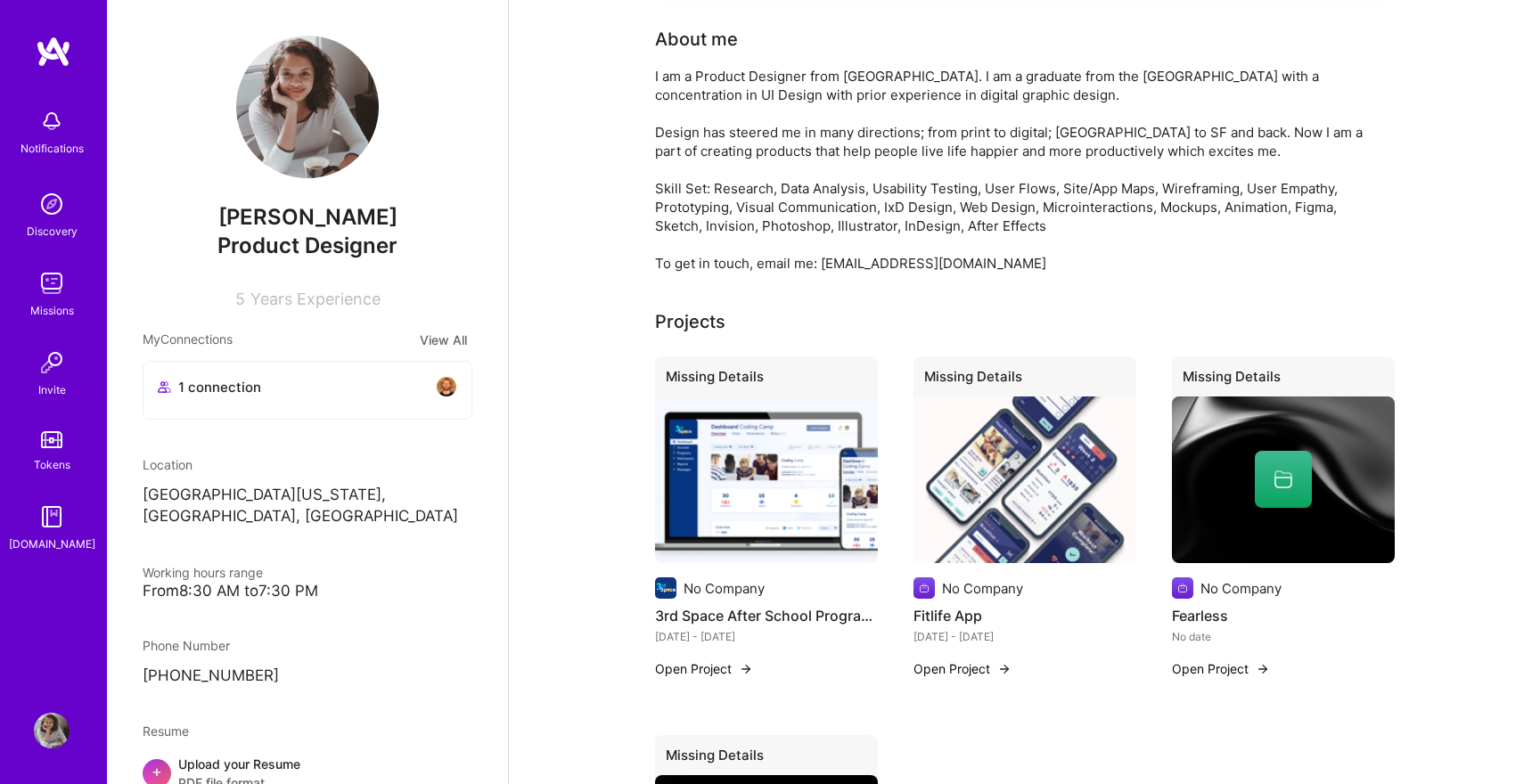
scroll to position [532, 0]
